Goal: Navigation & Orientation: Find specific page/section

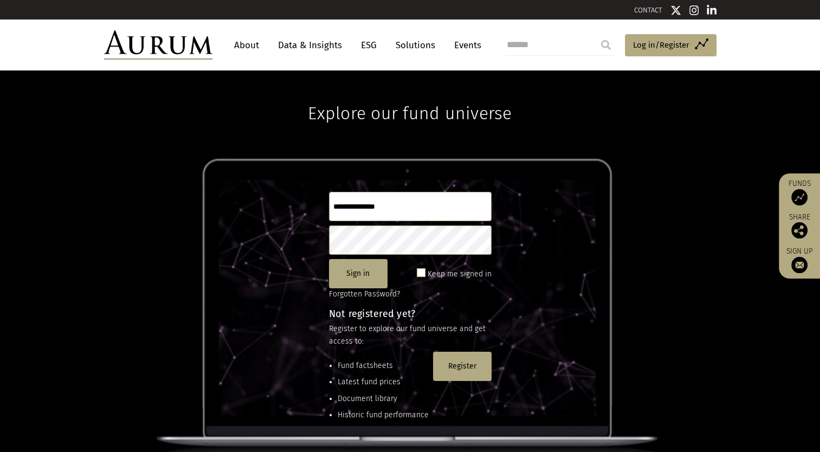
click at [247, 42] on link "About" at bounding box center [247, 45] width 36 height 20
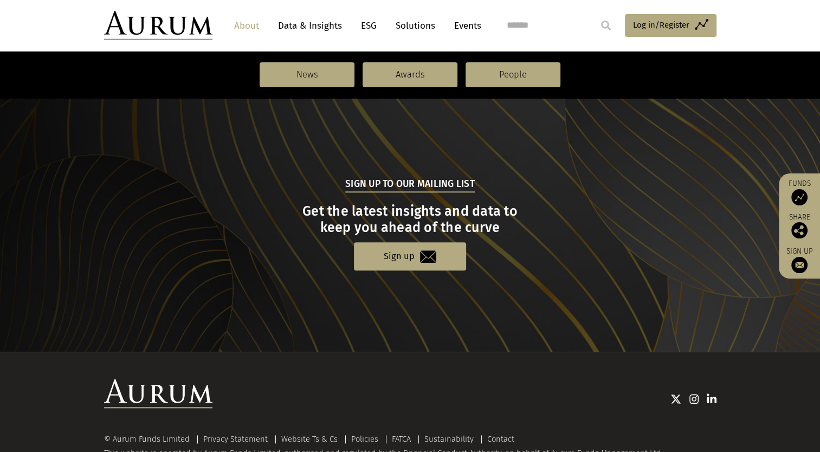
scroll to position [1164, 0]
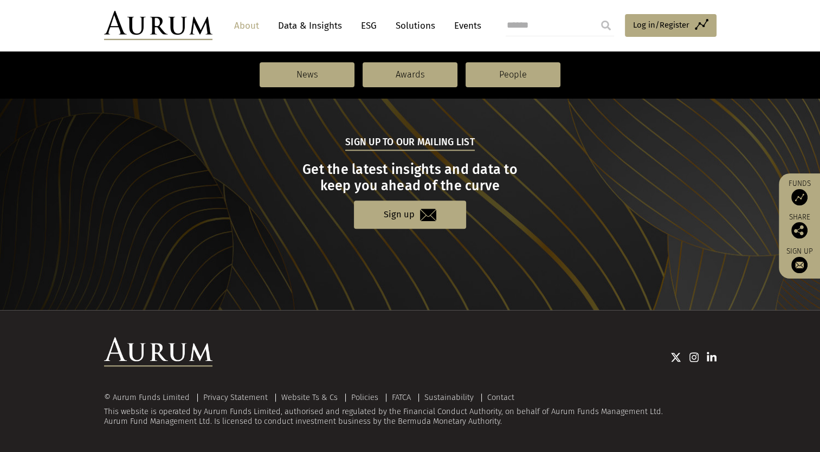
click at [394, 27] on link "Solutions" at bounding box center [415, 26] width 50 height 20
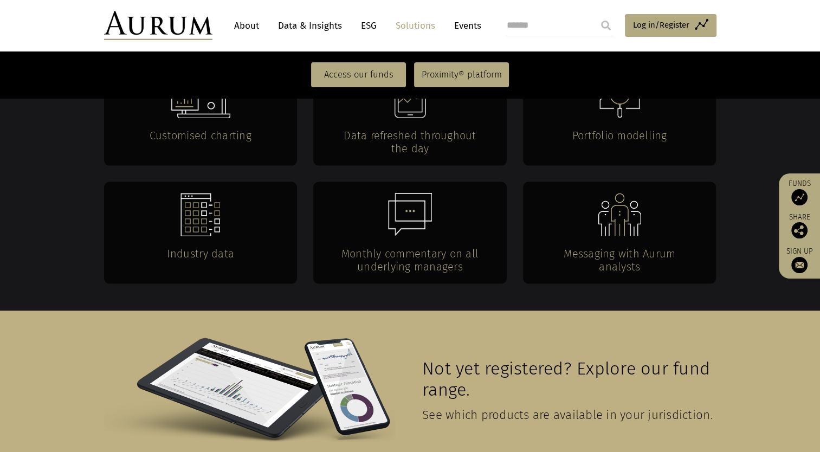
scroll to position [2420, 0]
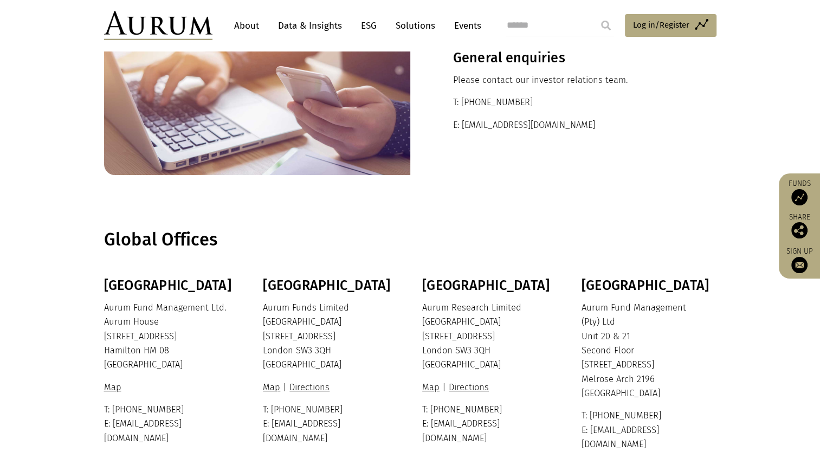
scroll to position [93, 0]
